Goal: Task Accomplishment & Management: Manage account settings

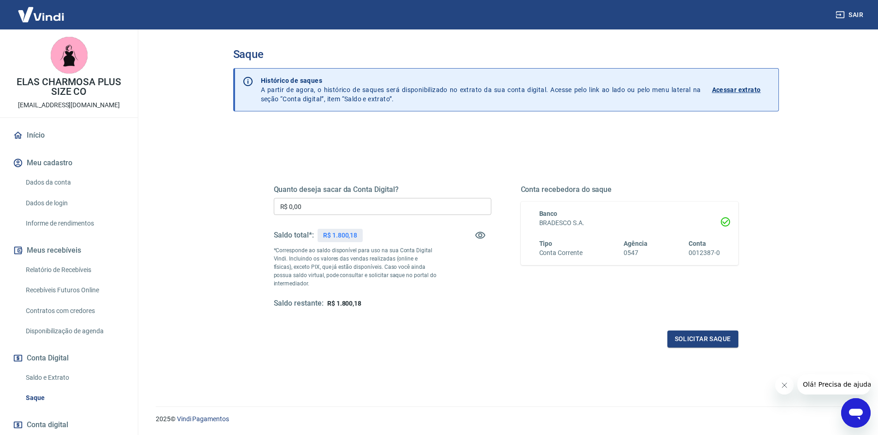
click at [377, 207] on input "R$ 0,00" at bounding box center [383, 206] width 218 height 17
type input "R$ 1.000,00"
click at [694, 340] on button "Solicitar saque" at bounding box center [702, 339] width 71 height 17
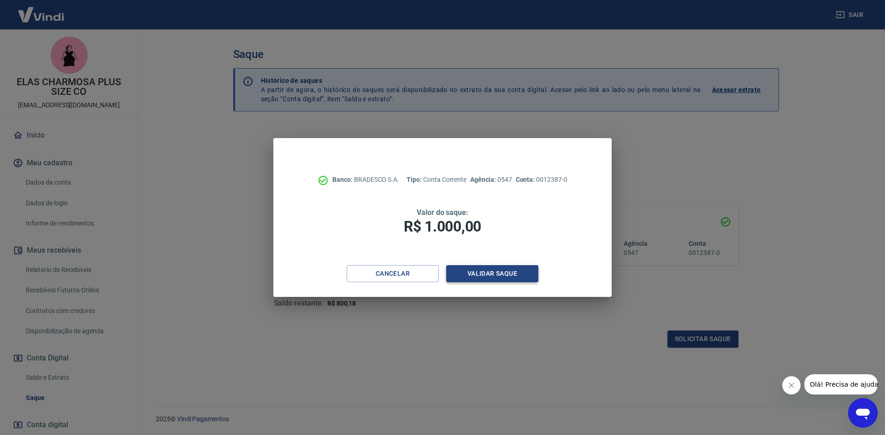
click at [501, 272] on button "Validar saque" at bounding box center [492, 273] width 92 height 17
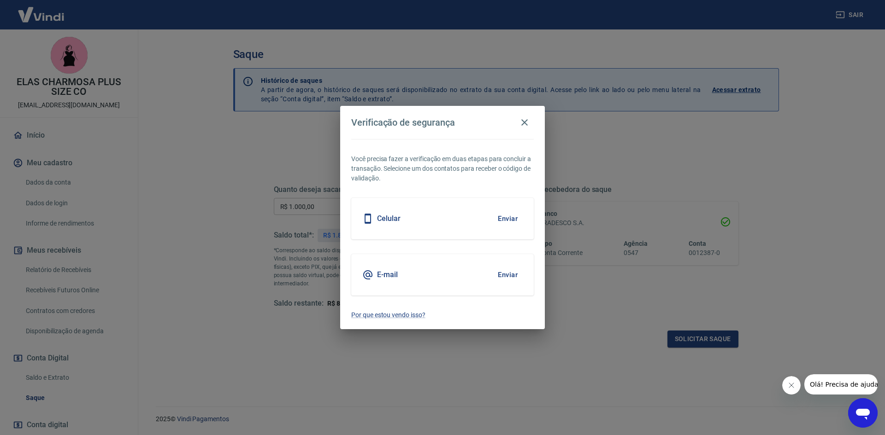
click at [503, 216] on button "Enviar" at bounding box center [508, 218] width 30 height 19
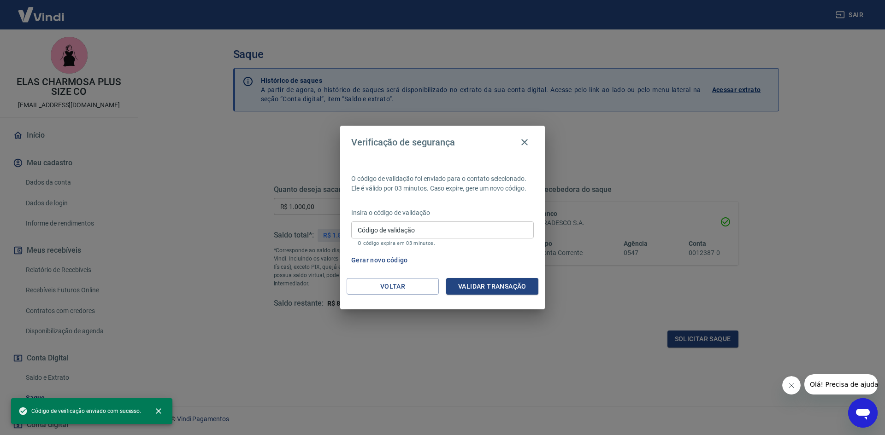
click at [493, 232] on input "Código de validação" at bounding box center [442, 230] width 182 height 17
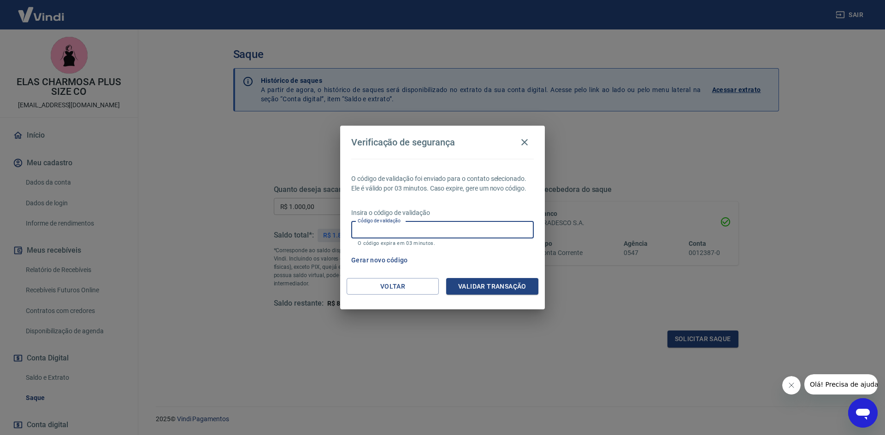
click at [418, 227] on input "Código de validação" at bounding box center [442, 230] width 182 height 17
type input "945150"
click at [507, 281] on button "Validar transação" at bounding box center [492, 286] width 92 height 17
